Goal: Task Accomplishment & Management: Manage account settings

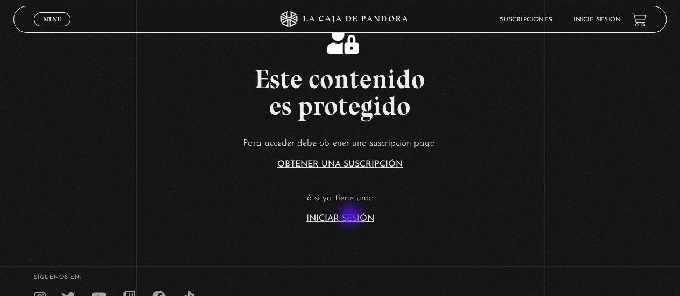
click at [352, 217] on link "Iniciar Sesión" at bounding box center [341, 219] width 68 height 9
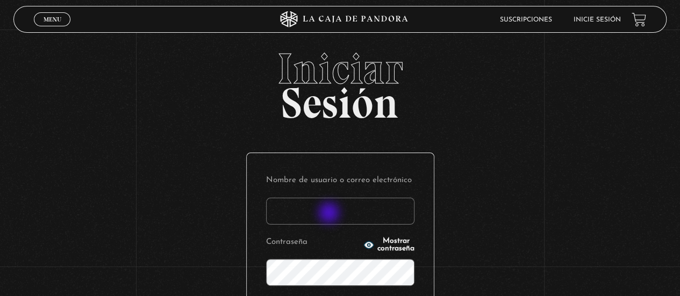
click at [330, 214] on input "Nombre de usuario o correo electrónico" at bounding box center [340, 211] width 148 height 27
type input "[EMAIL_ADDRESS][DOMAIN_NAME]"
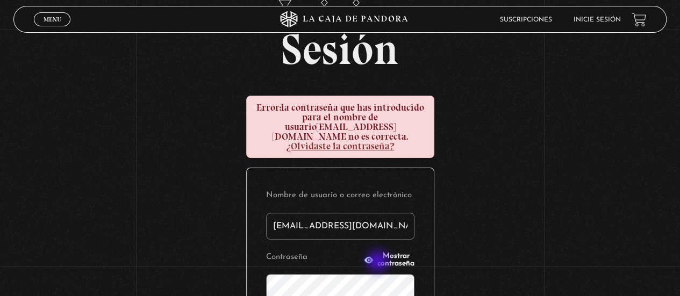
scroll to position [108, 0]
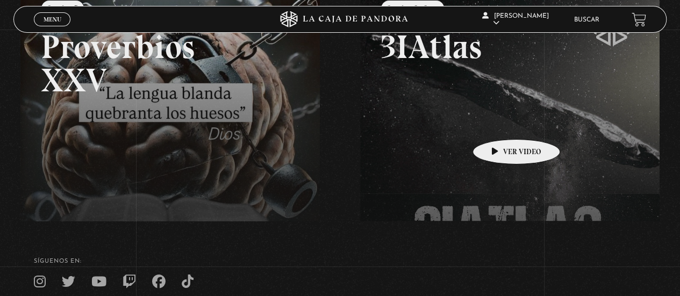
scroll to position [161, 0]
